Goal: Find specific page/section: Find specific page/section

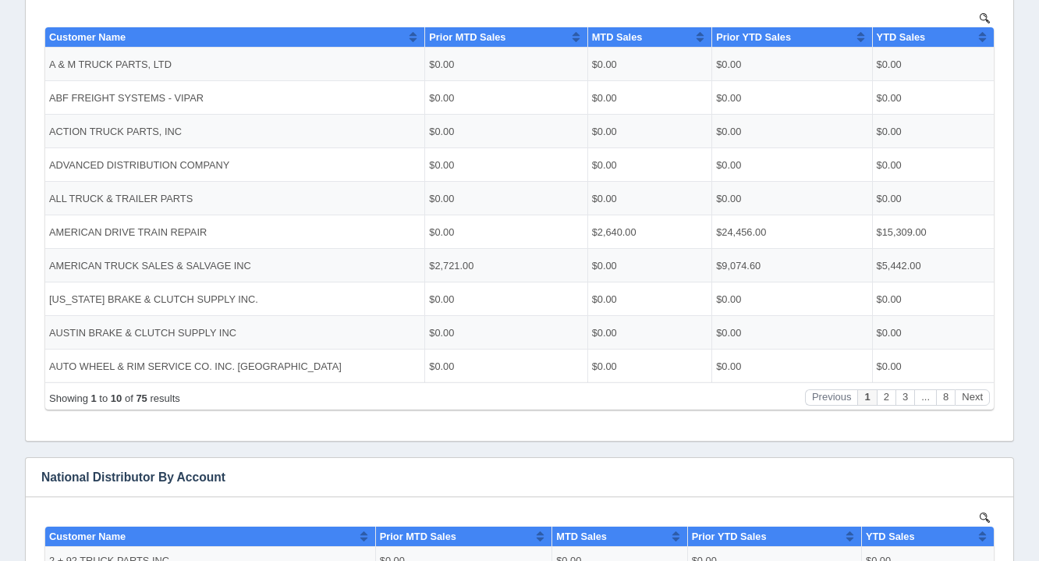
scroll to position [349, 0]
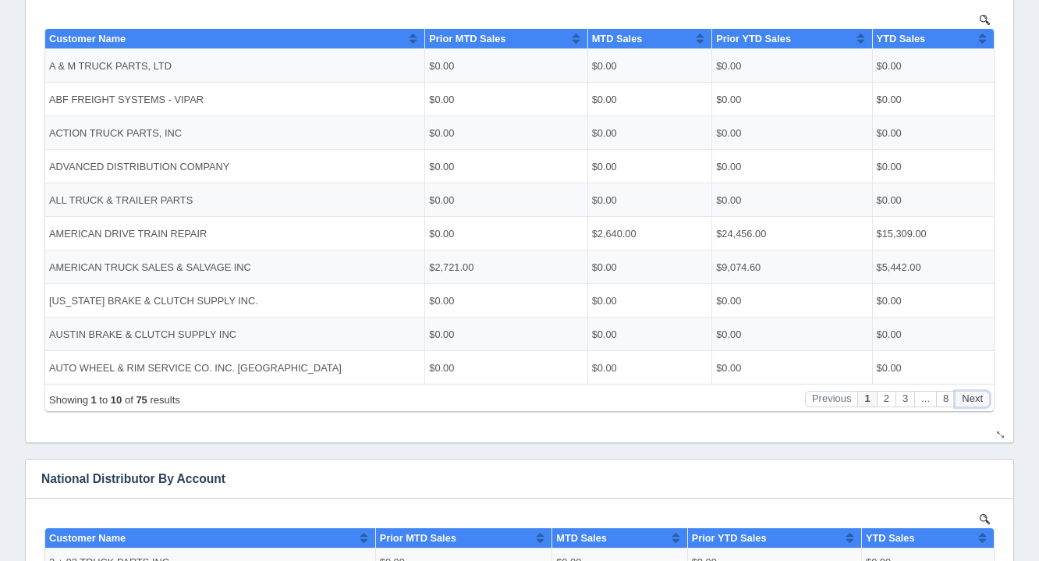
click at [981, 390] on button "Next" at bounding box center [972, 398] width 35 height 16
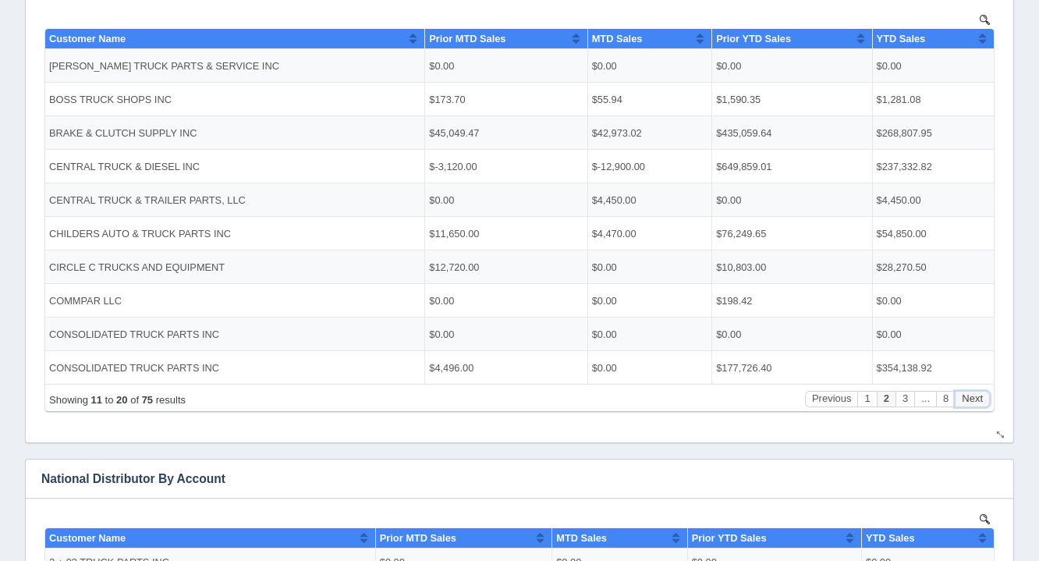
click at [981, 390] on button "Next" at bounding box center [972, 398] width 35 height 16
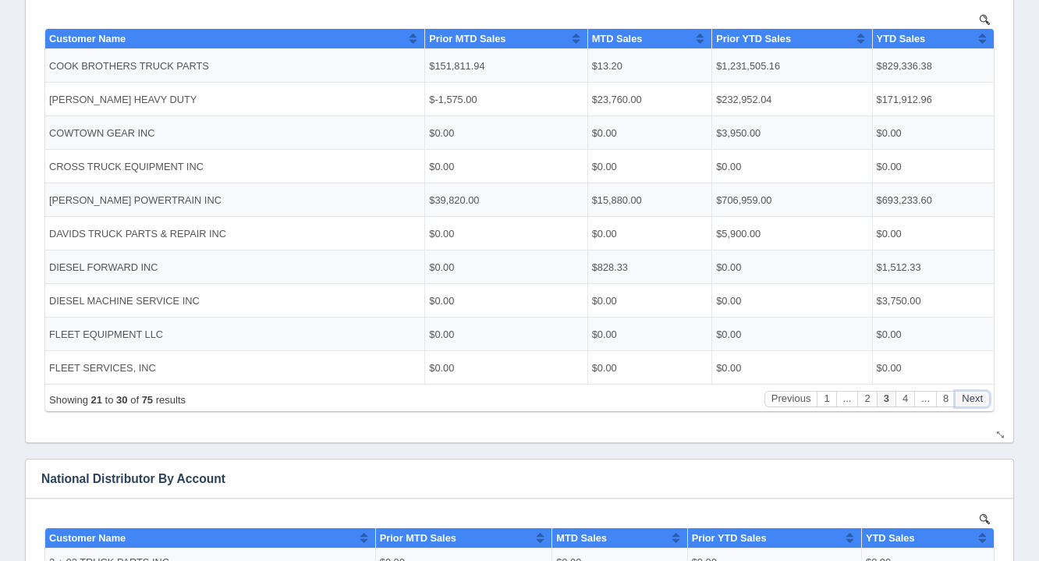
click at [981, 390] on button "Next" at bounding box center [972, 398] width 35 height 16
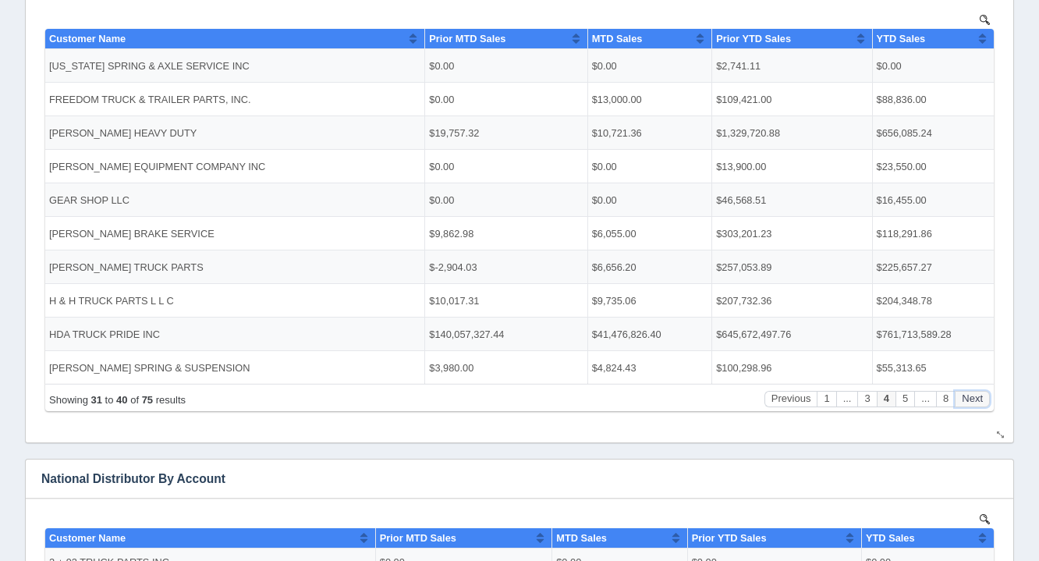
click at [981, 390] on button "Next" at bounding box center [972, 398] width 35 height 16
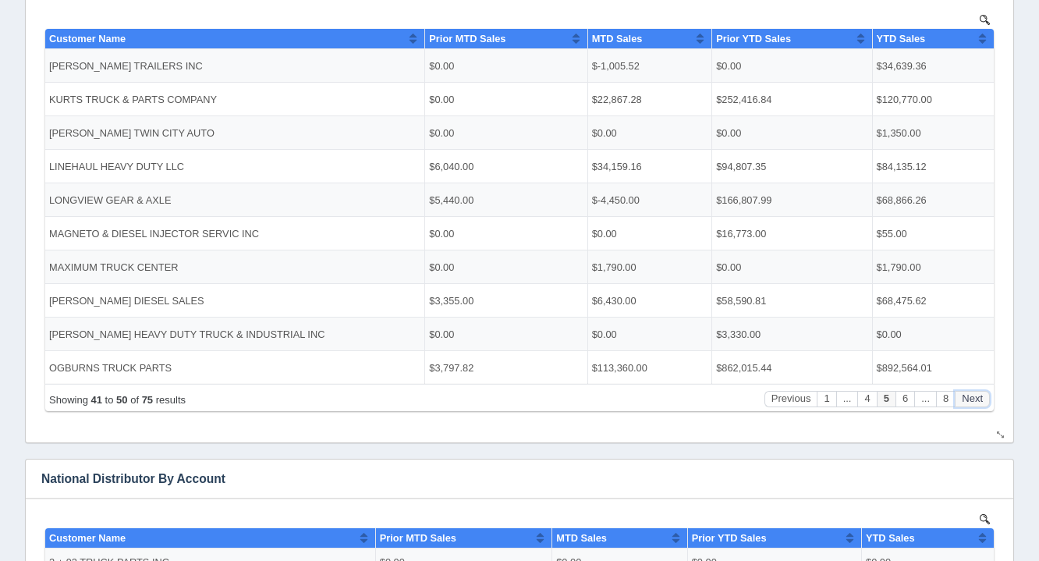
click at [981, 390] on button "Next" at bounding box center [972, 398] width 35 height 16
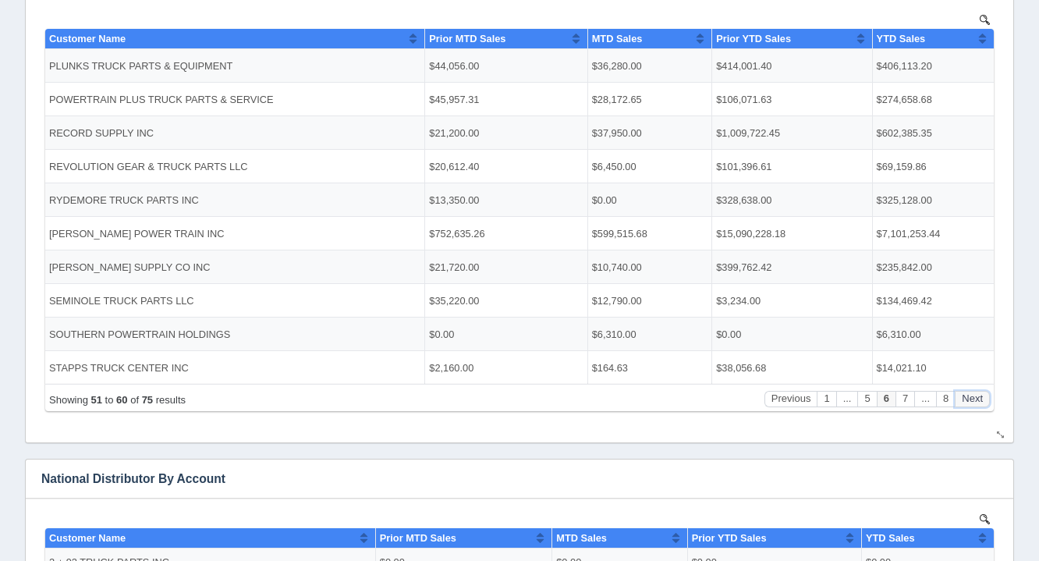
click at [981, 390] on button "Next" at bounding box center [972, 398] width 35 height 16
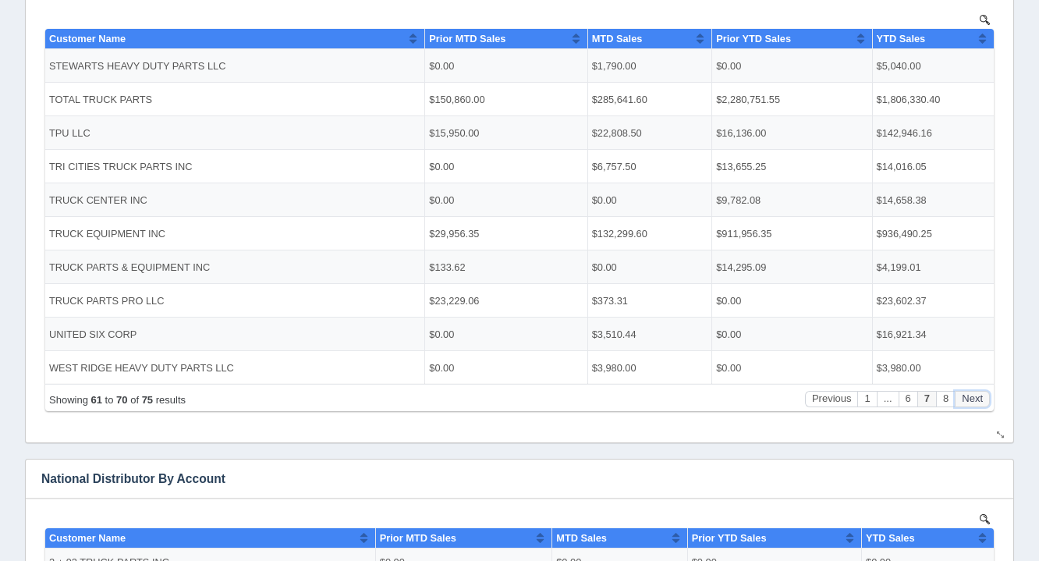
click at [981, 390] on button "Next" at bounding box center [972, 398] width 35 height 16
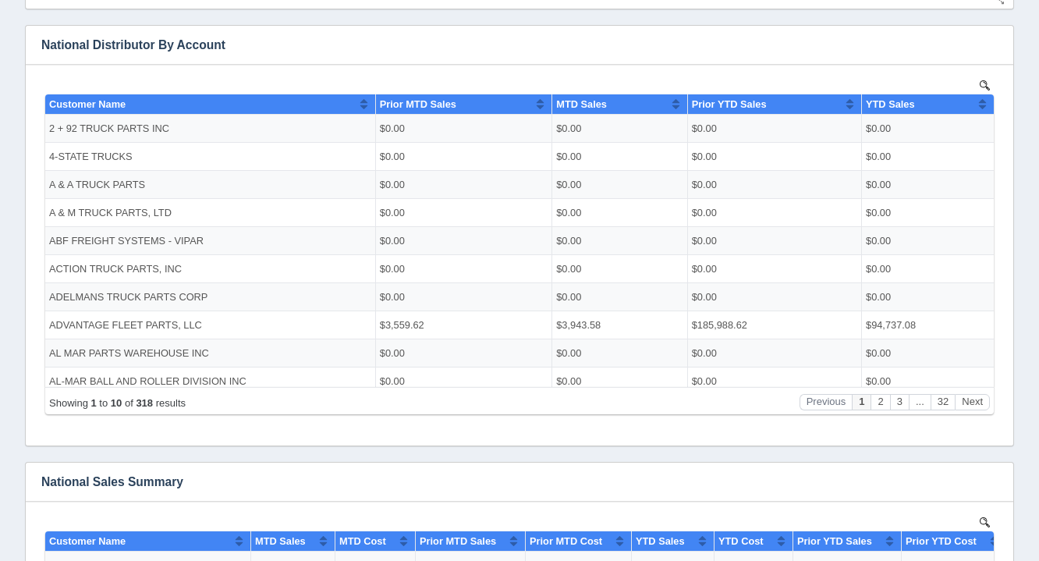
scroll to position [784, 0]
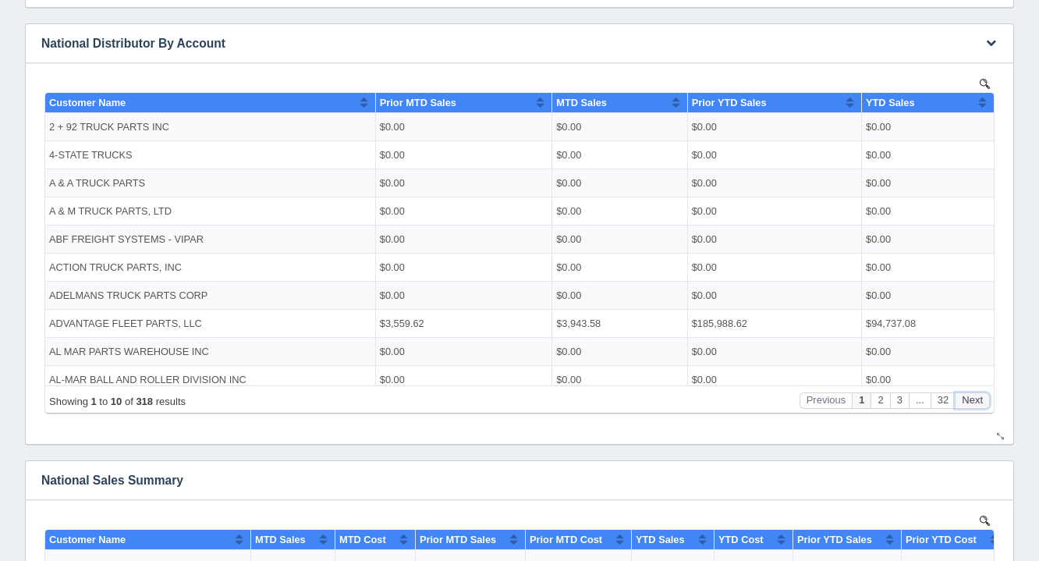
click at [969, 405] on button "Next" at bounding box center [972, 400] width 35 height 16
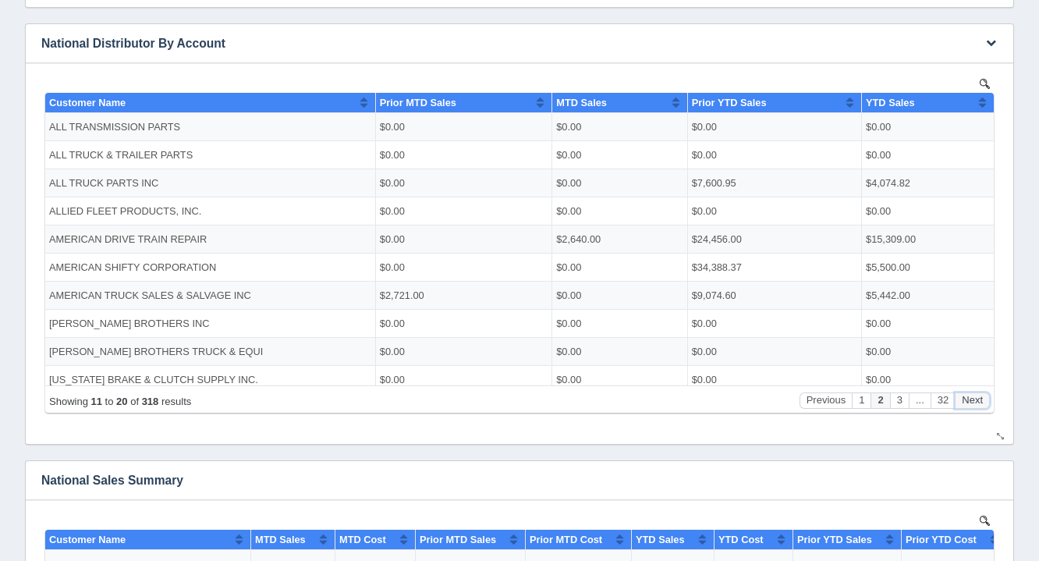
click at [969, 405] on button "Next" at bounding box center [972, 400] width 35 height 16
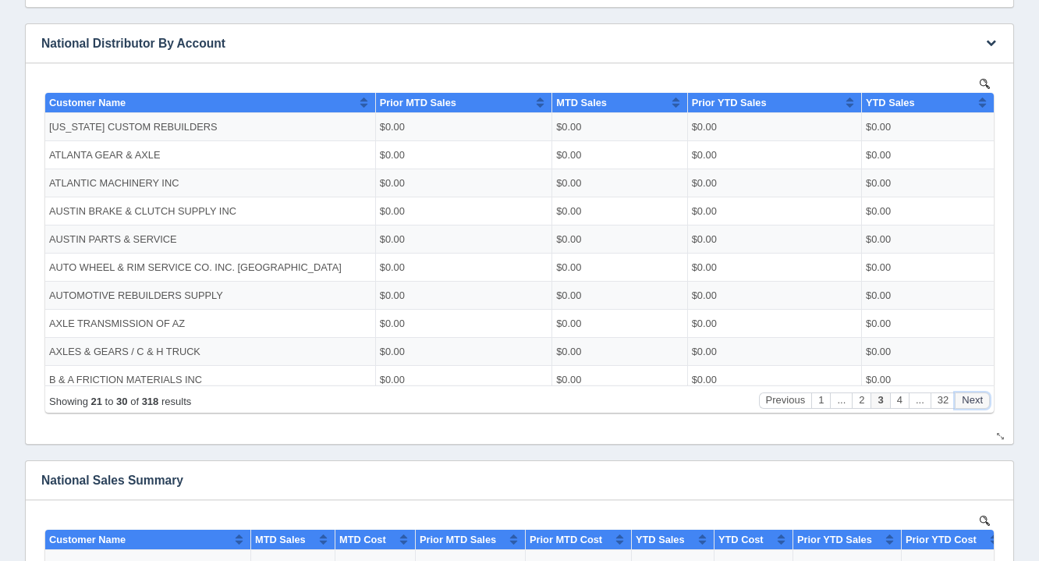
click at [969, 405] on button "Next" at bounding box center [972, 400] width 35 height 16
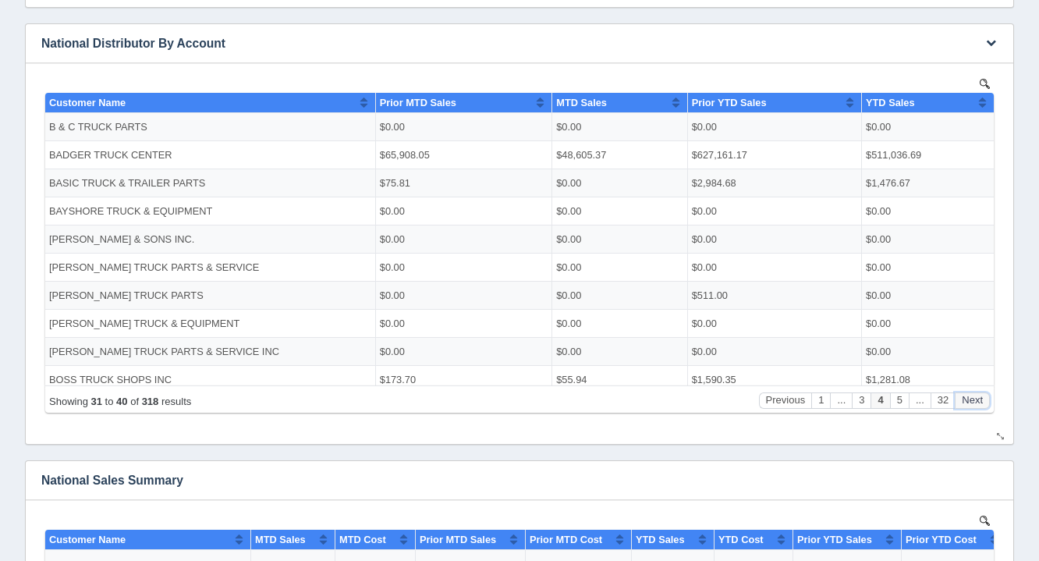
click at [969, 405] on button "Next" at bounding box center [972, 400] width 35 height 16
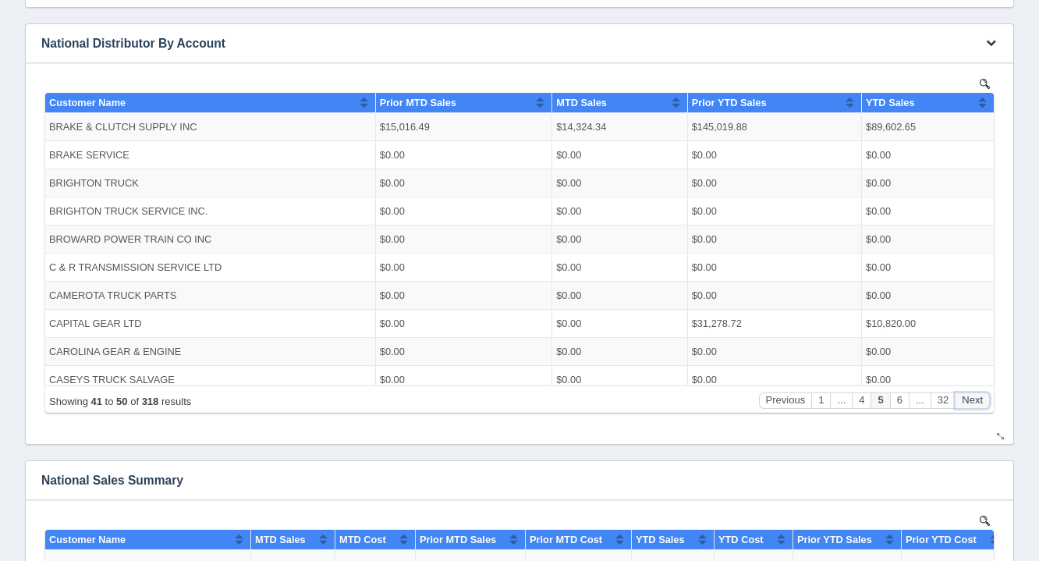
click at [969, 405] on button "Next" at bounding box center [972, 400] width 35 height 16
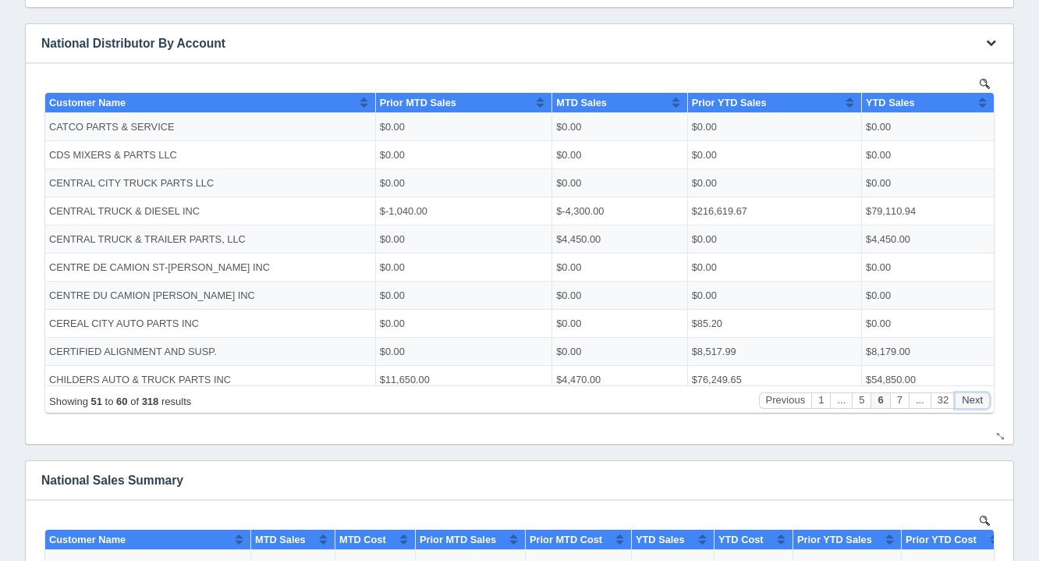
click at [969, 405] on button "Next" at bounding box center [972, 400] width 35 height 16
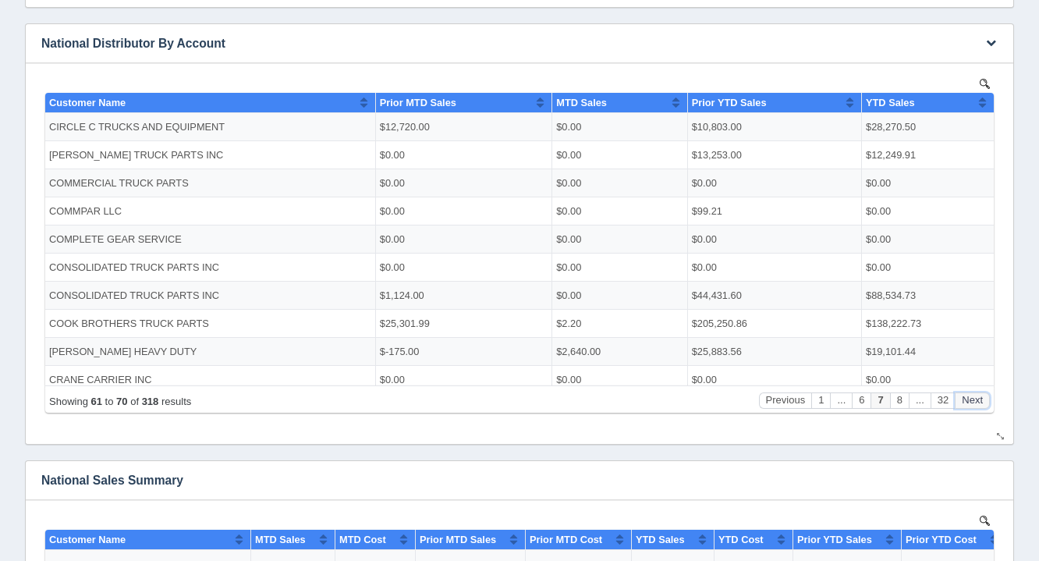
click at [969, 405] on button "Next" at bounding box center [972, 400] width 35 height 16
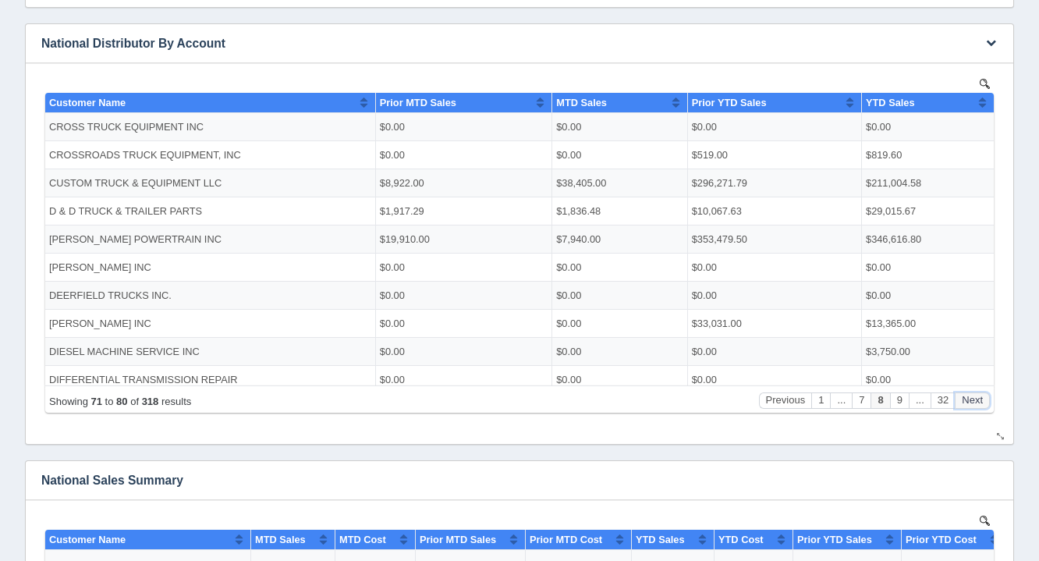
click at [969, 405] on button "Next" at bounding box center [972, 400] width 35 height 16
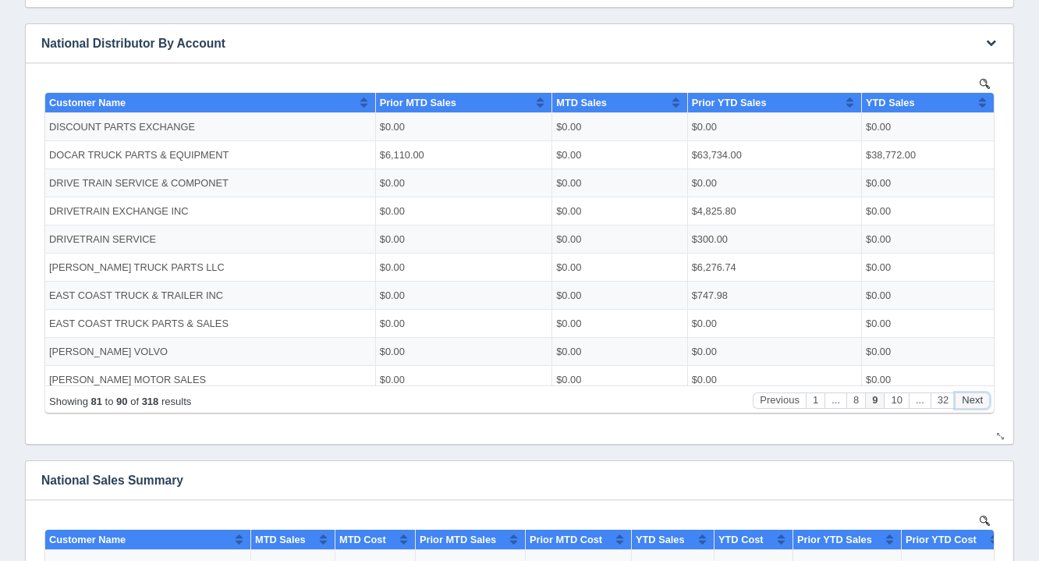
click at [969, 405] on button "Next" at bounding box center [972, 400] width 35 height 16
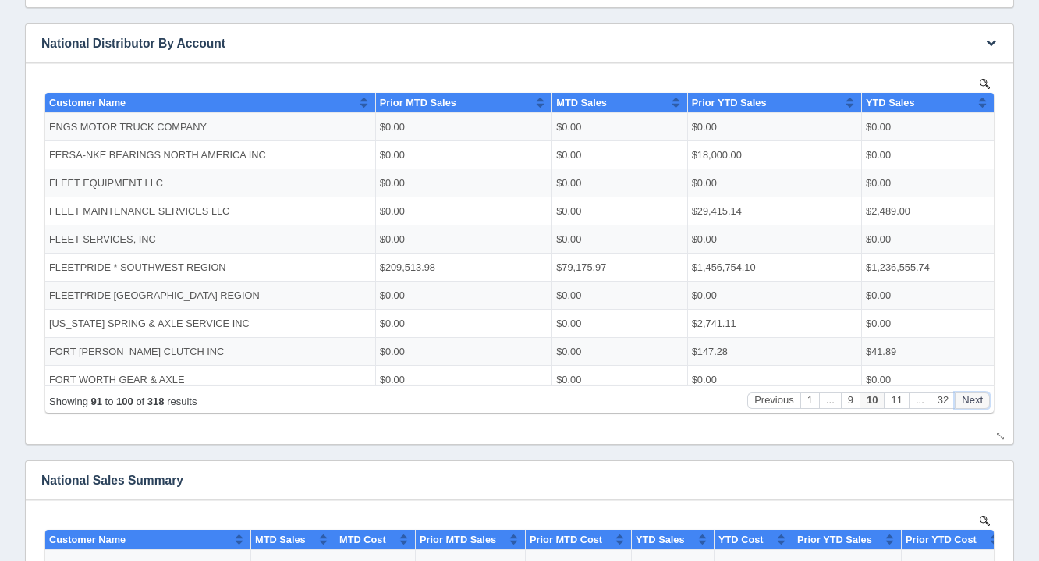
click at [969, 405] on button "Next" at bounding box center [972, 400] width 35 height 16
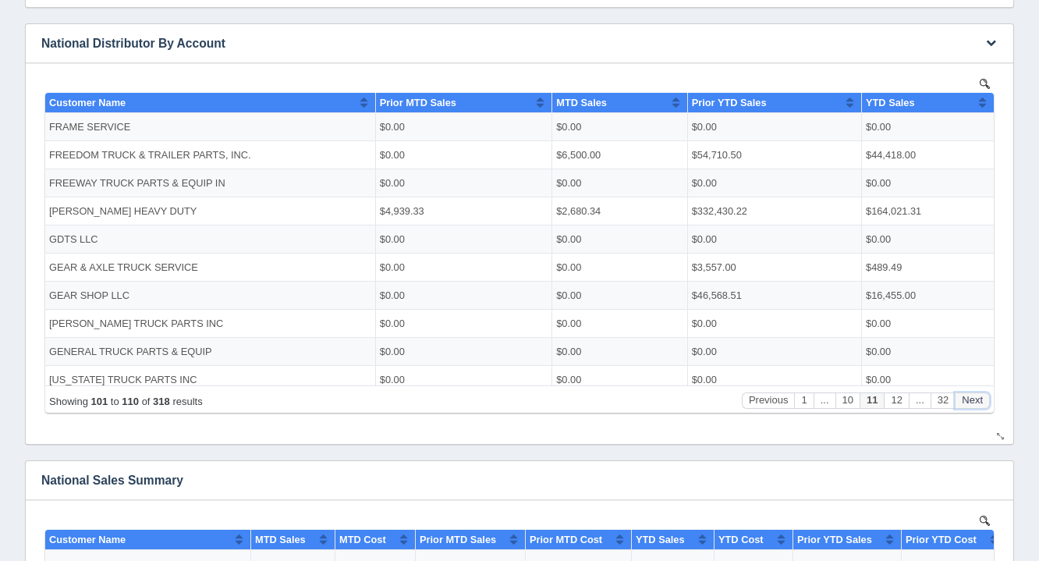
click at [969, 405] on button "Next" at bounding box center [972, 400] width 35 height 16
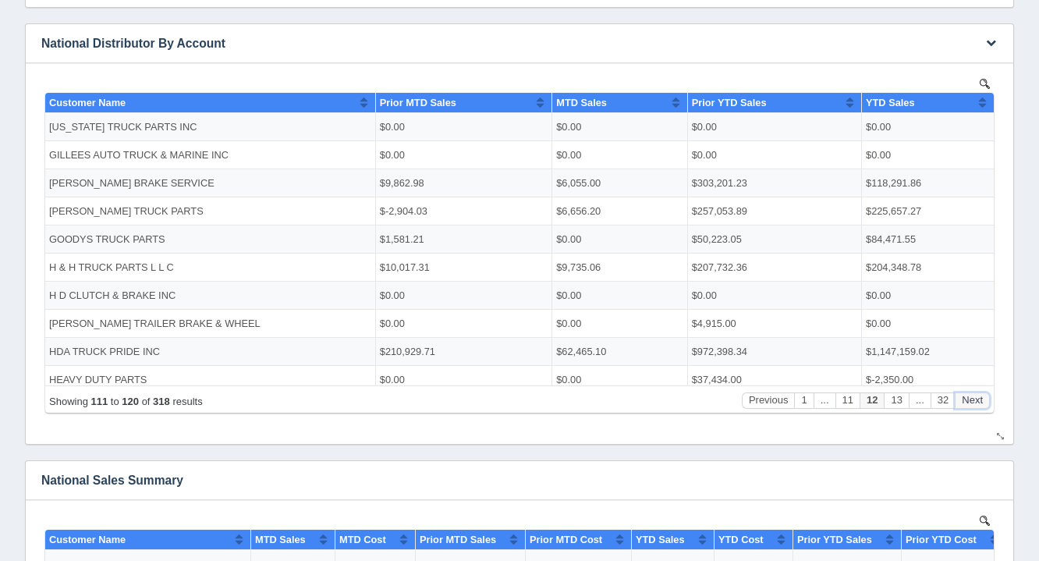
click at [969, 405] on button "Next" at bounding box center [972, 400] width 35 height 16
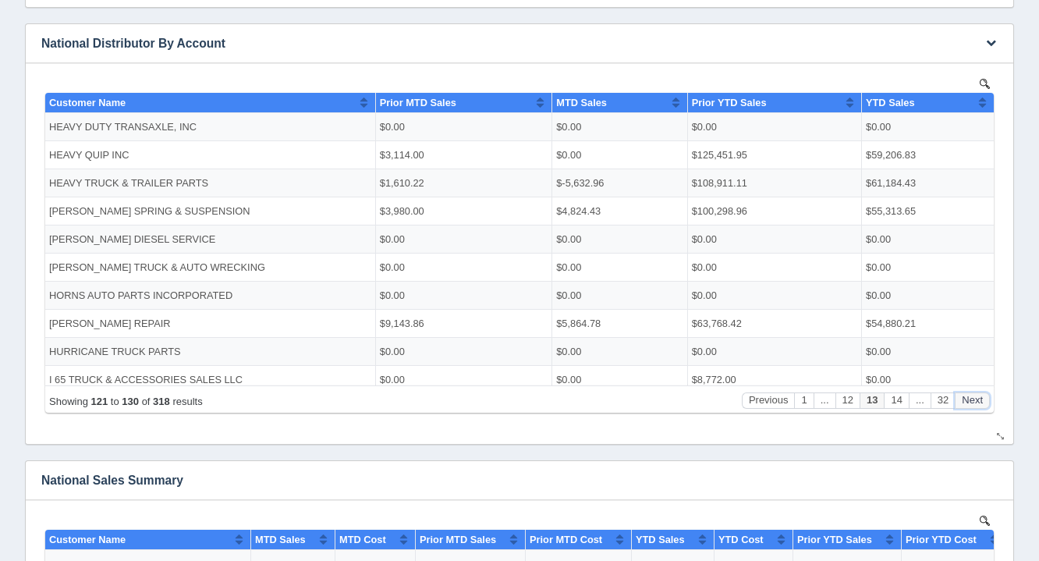
click at [969, 405] on button "Next" at bounding box center [972, 400] width 35 height 16
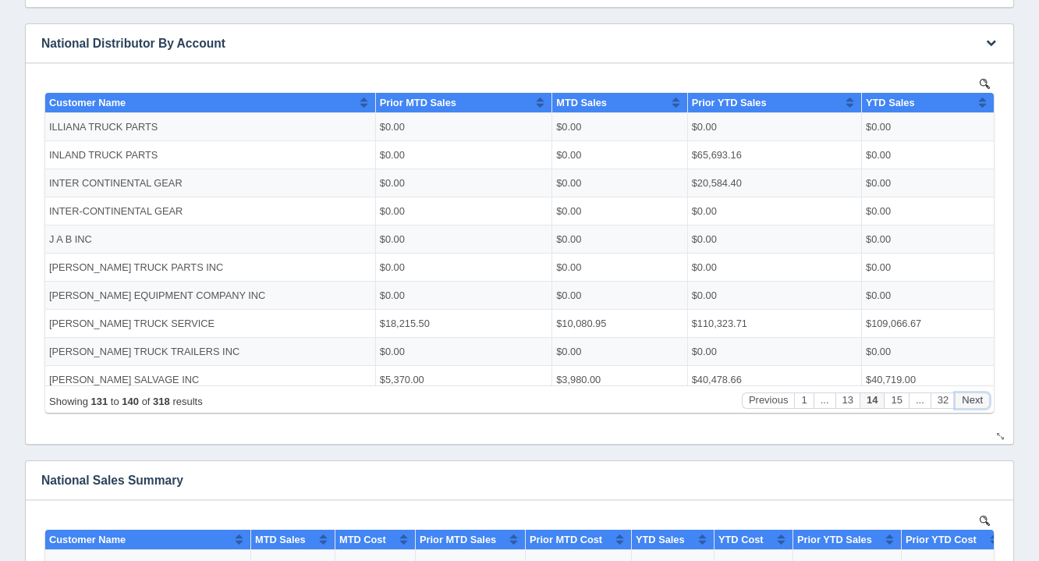
click at [969, 405] on button "Next" at bounding box center [972, 400] width 35 height 16
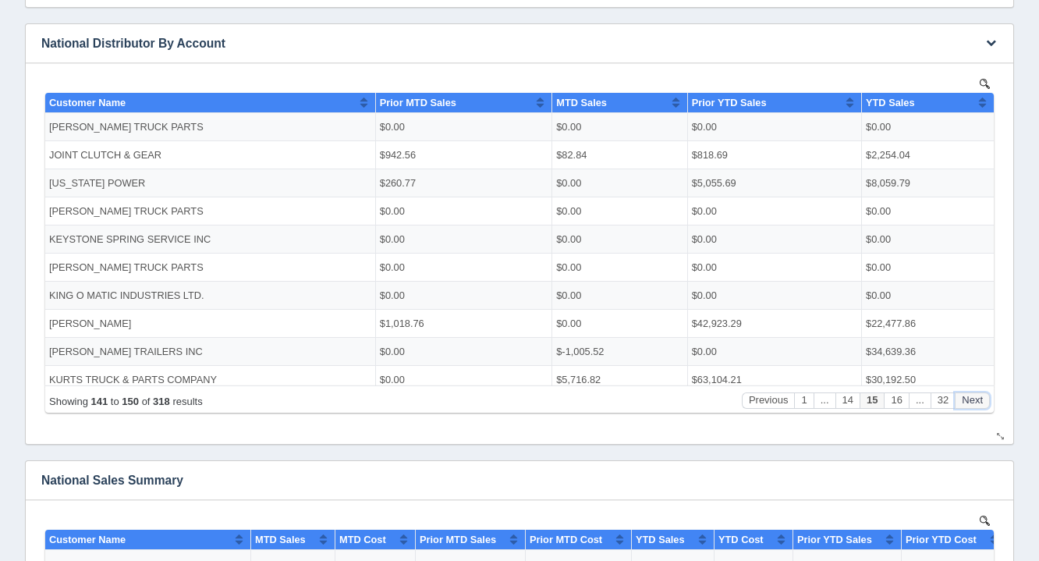
click at [969, 405] on button "Next" at bounding box center [972, 400] width 35 height 16
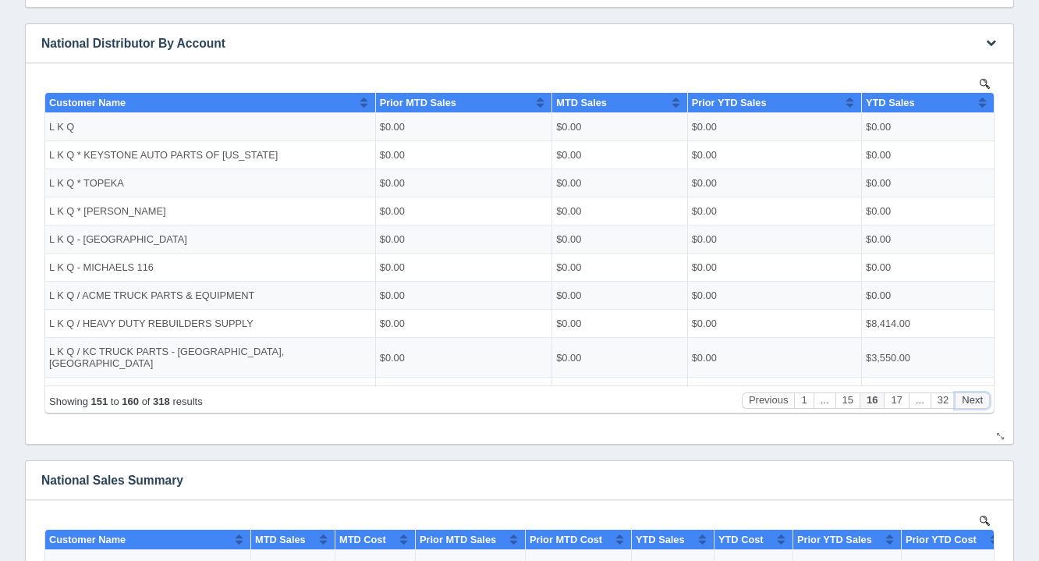
click at [969, 405] on button "Next" at bounding box center [972, 400] width 35 height 16
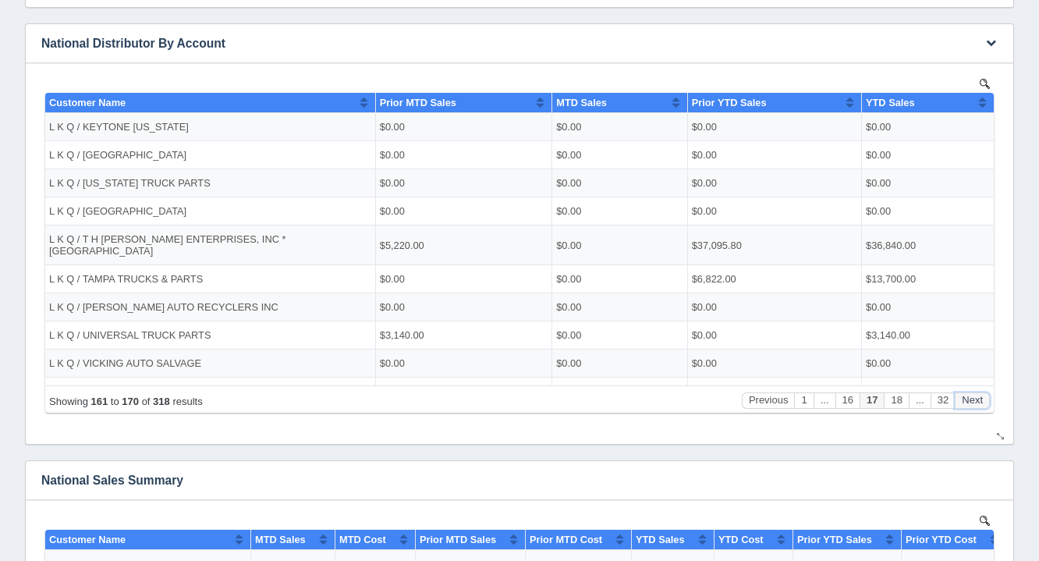
click at [969, 405] on button "Next" at bounding box center [972, 400] width 35 height 16
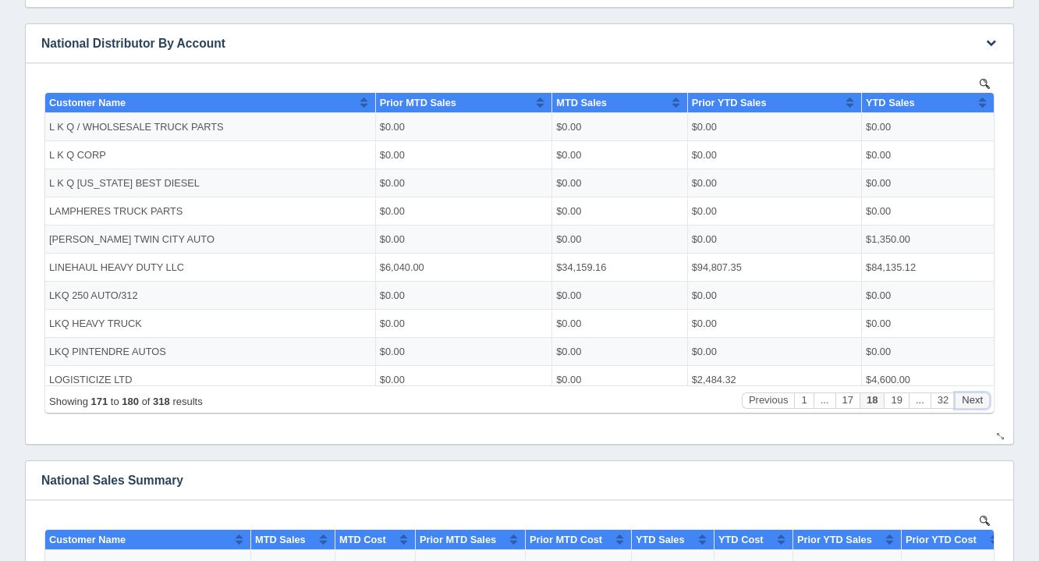
click at [969, 405] on button "Next" at bounding box center [972, 400] width 35 height 16
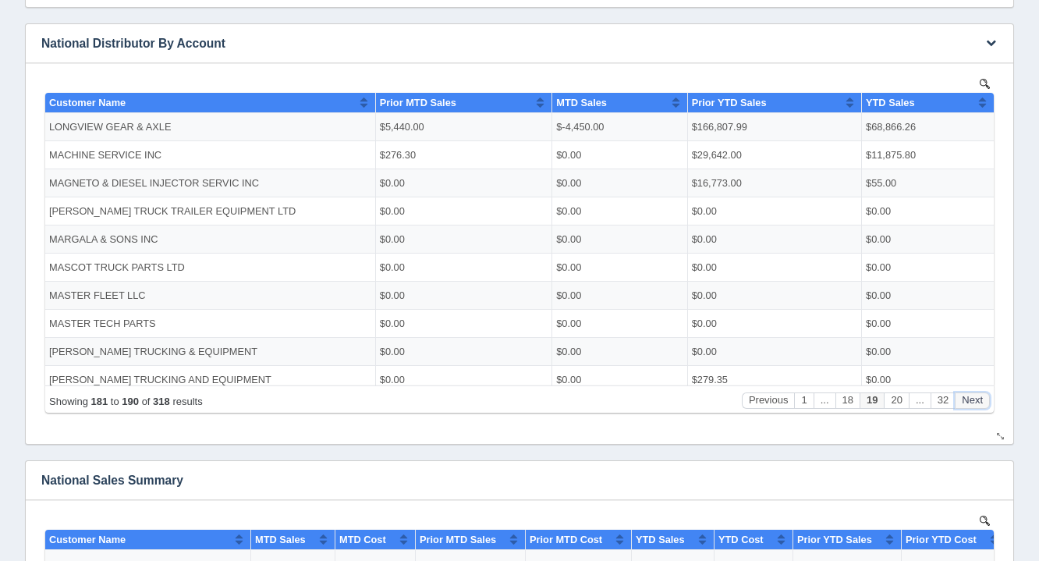
click at [969, 405] on button "Next" at bounding box center [972, 400] width 35 height 16
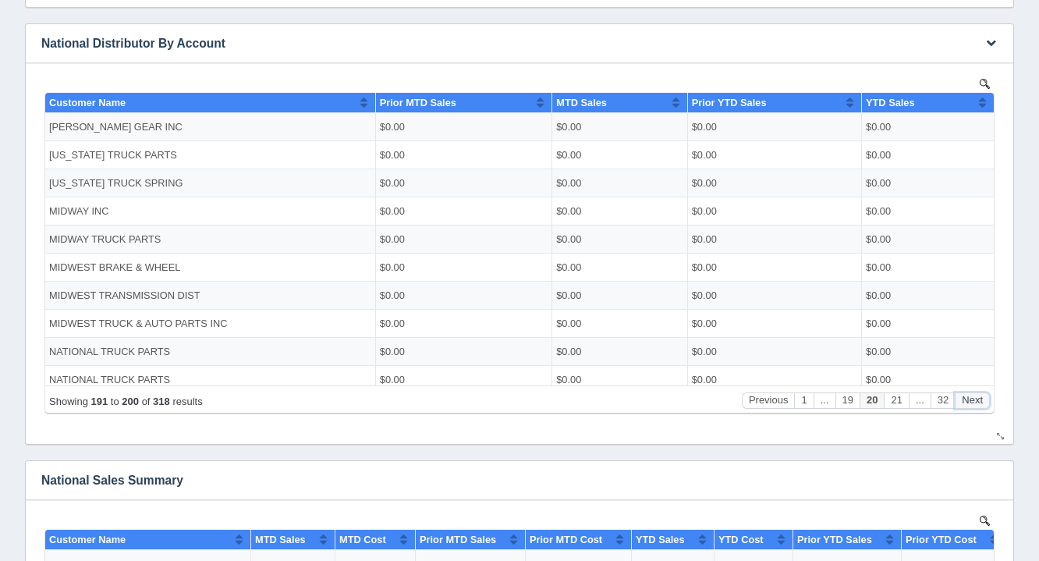
click at [969, 405] on button "Next" at bounding box center [972, 400] width 35 height 16
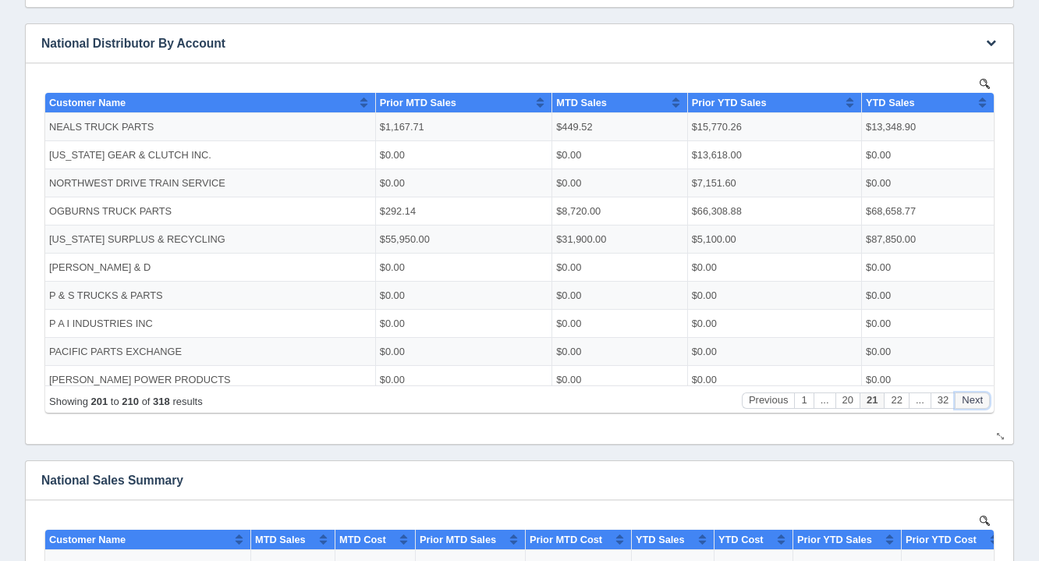
click at [969, 405] on button "Next" at bounding box center [972, 400] width 35 height 16
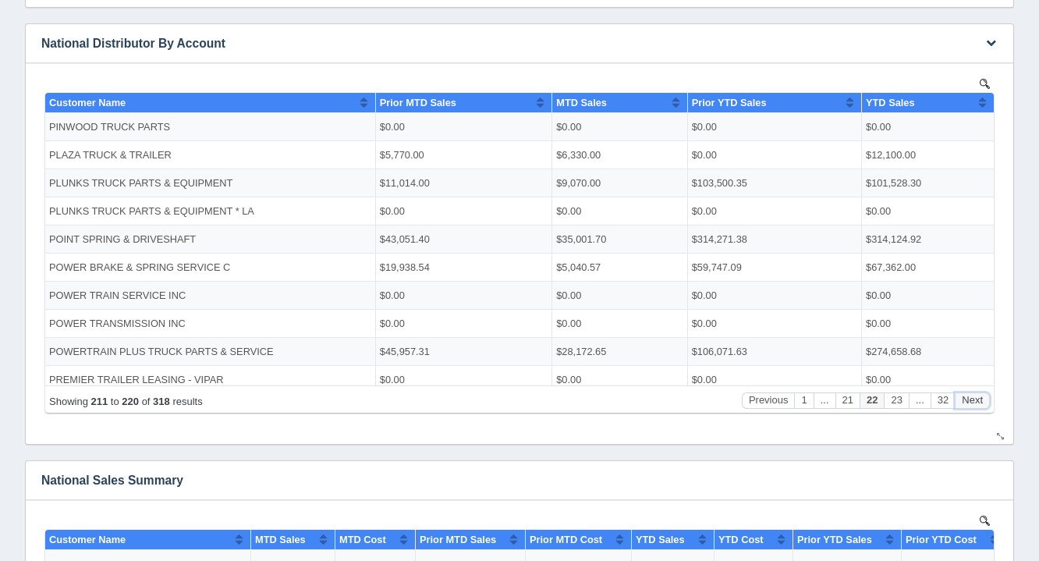
click at [969, 405] on button "Next" at bounding box center [972, 400] width 35 height 16
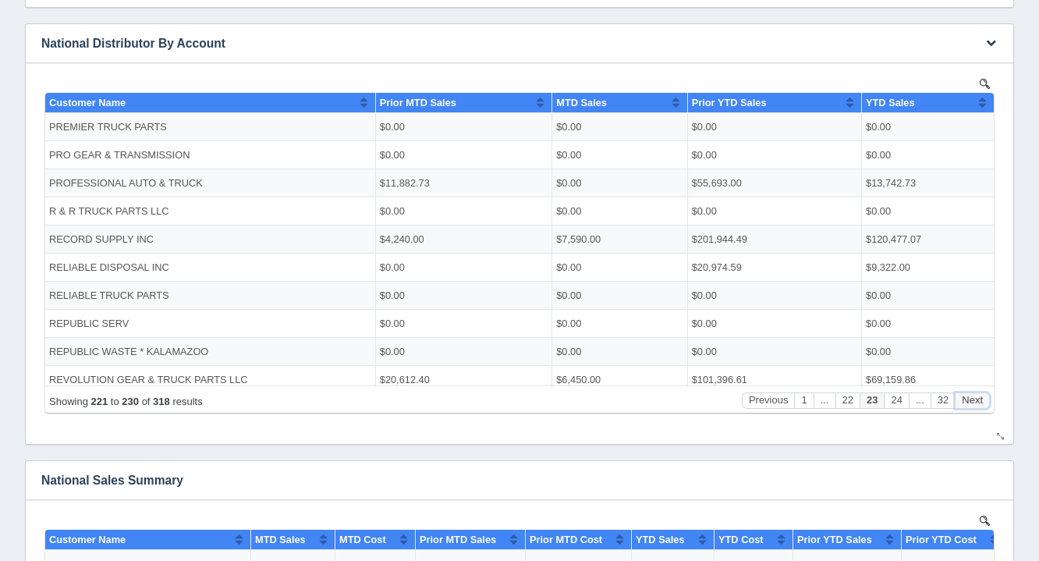
click at [969, 405] on button "Next" at bounding box center [972, 400] width 35 height 16
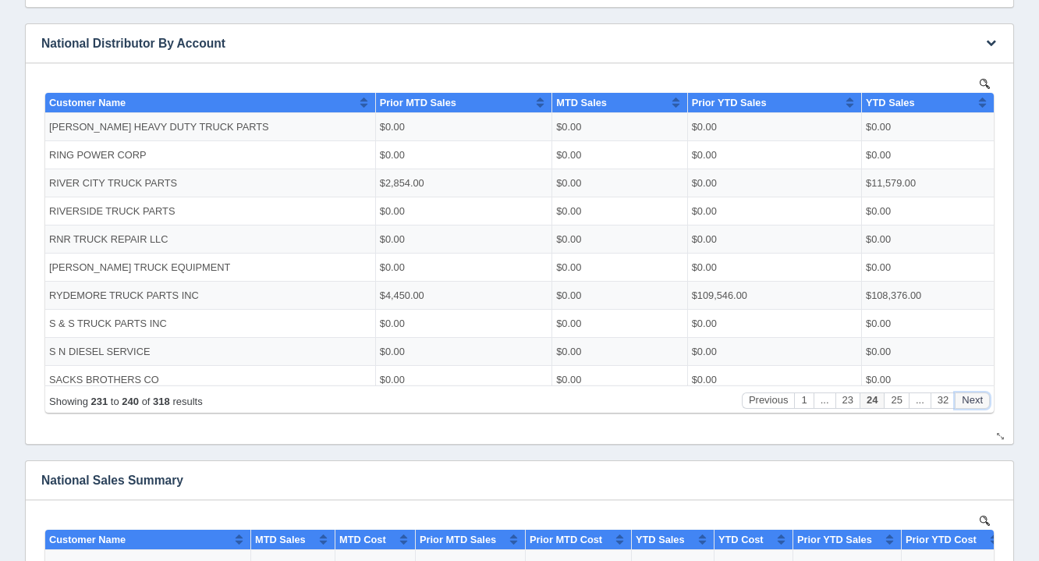
click at [969, 405] on button "Next" at bounding box center [972, 400] width 35 height 16
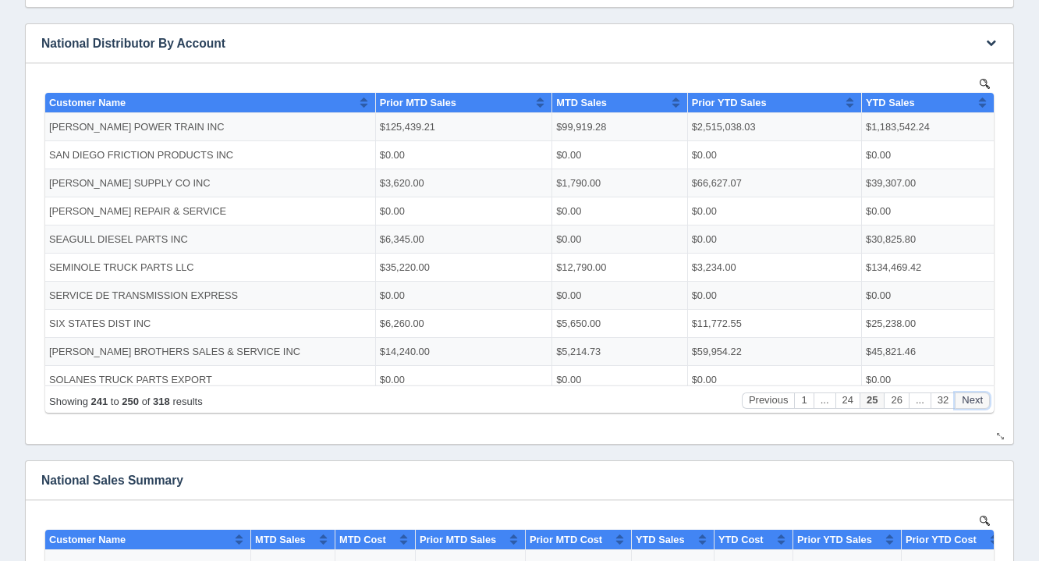
click at [969, 405] on button "Next" at bounding box center [972, 400] width 35 height 16
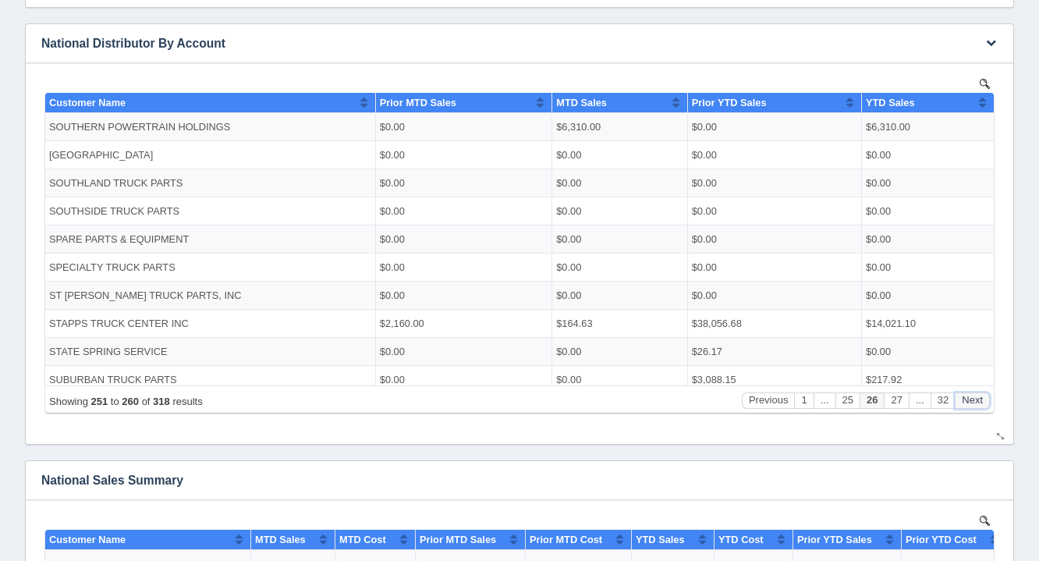
click at [969, 405] on button "Next" at bounding box center [972, 400] width 35 height 16
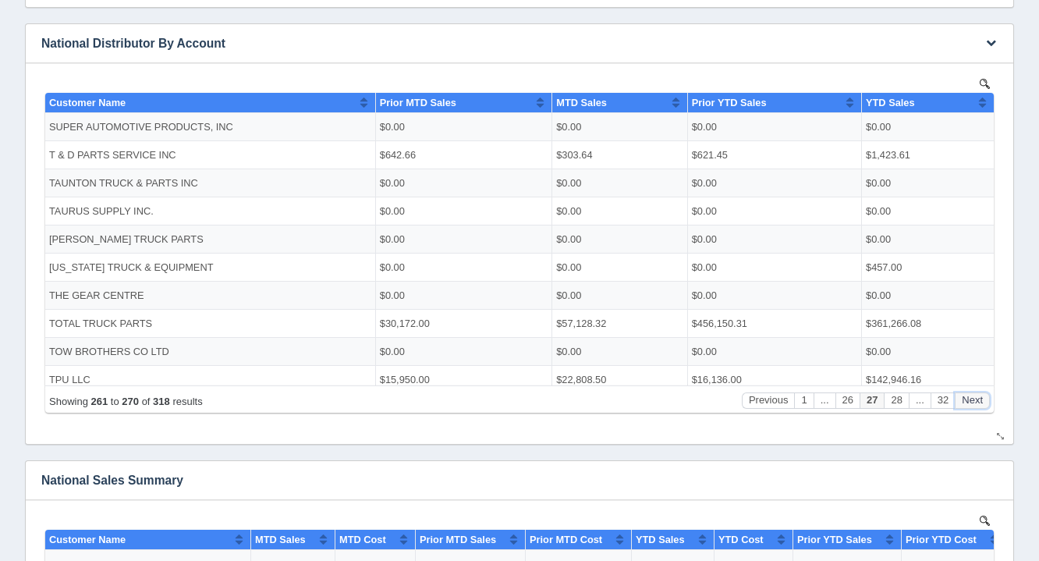
click at [969, 405] on button "Next" at bounding box center [972, 400] width 35 height 16
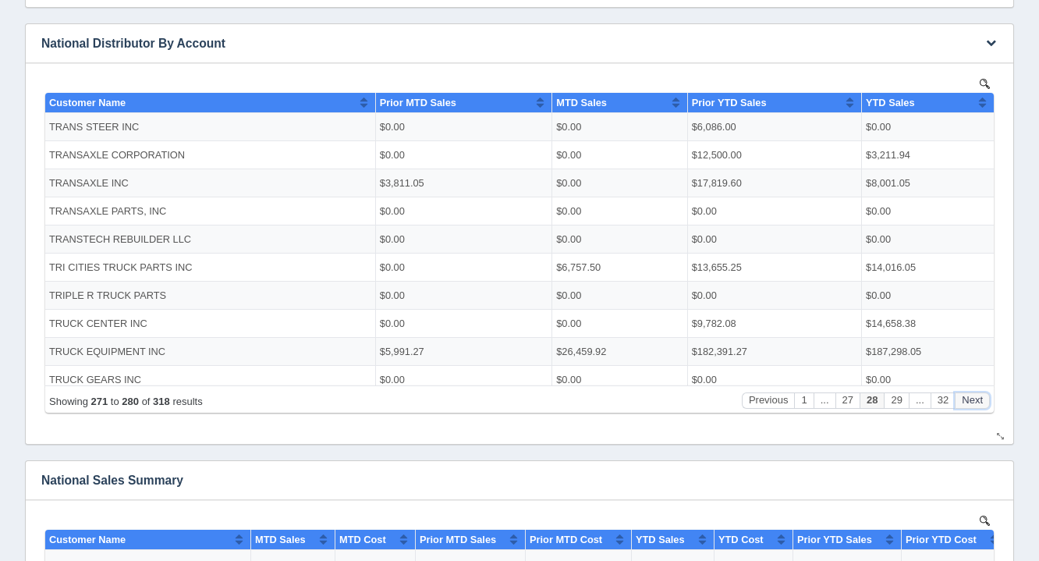
click at [969, 405] on button "Next" at bounding box center [972, 400] width 35 height 16
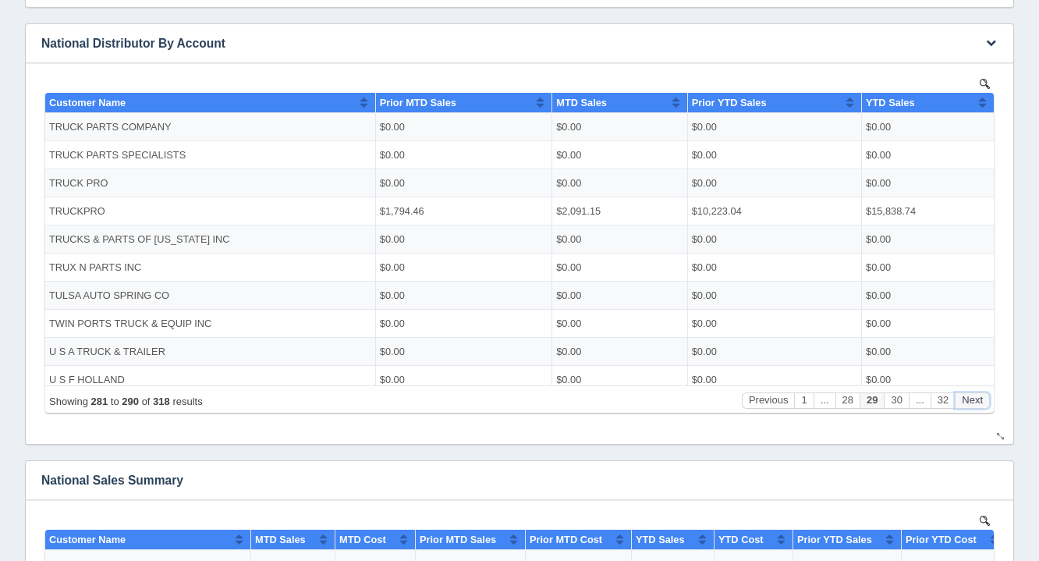
click at [969, 405] on button "Next" at bounding box center [972, 400] width 35 height 16
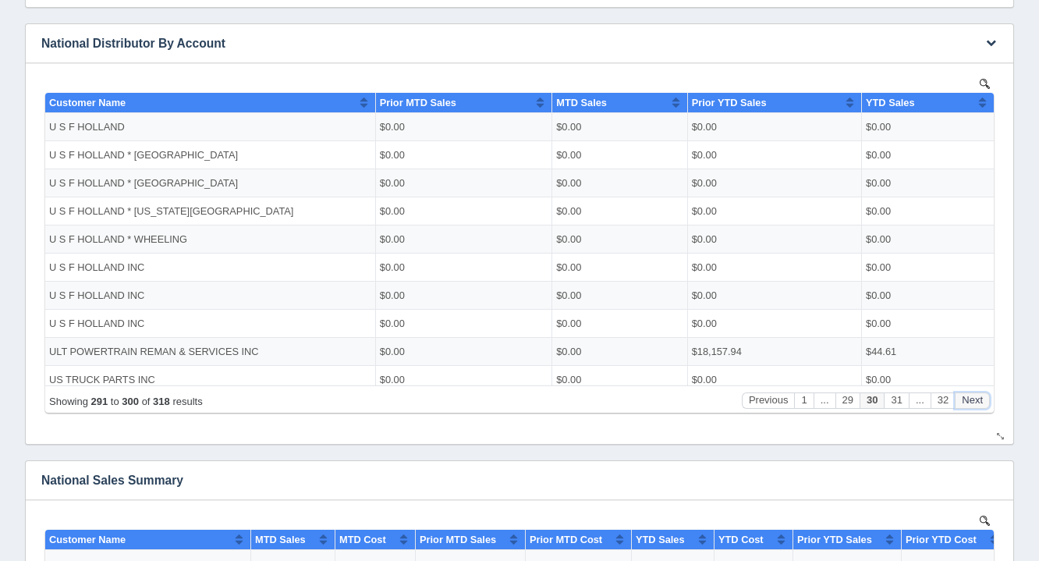
click at [969, 405] on button "Next" at bounding box center [972, 400] width 35 height 16
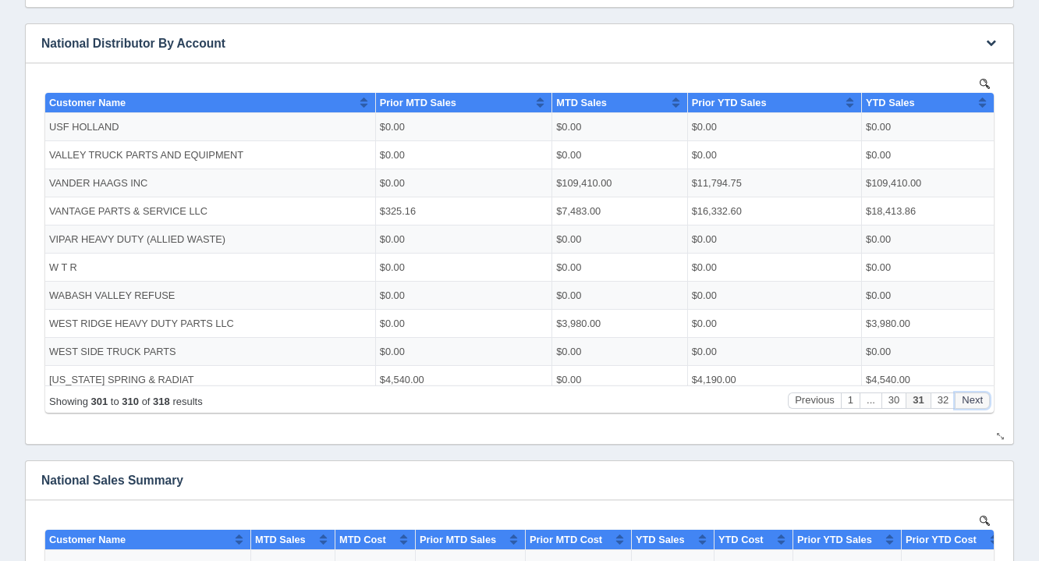
click at [969, 405] on button "Next" at bounding box center [972, 400] width 35 height 16
